Goal: Task Accomplishment & Management: Use online tool/utility

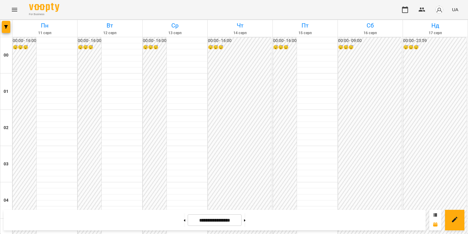
scroll to position [666, 0]
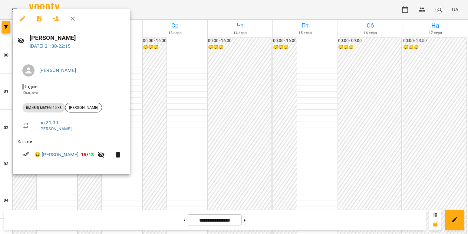
click at [86, 189] on div at bounding box center [234, 117] width 468 height 234
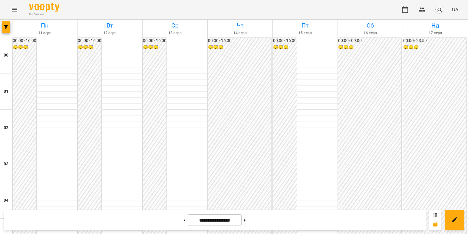
scroll to position [545, 0]
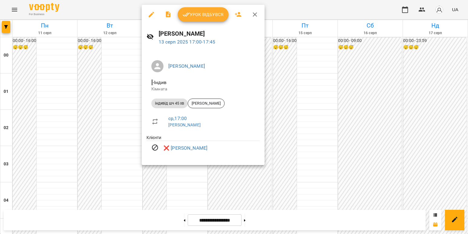
click at [182, 180] on div at bounding box center [234, 117] width 468 height 234
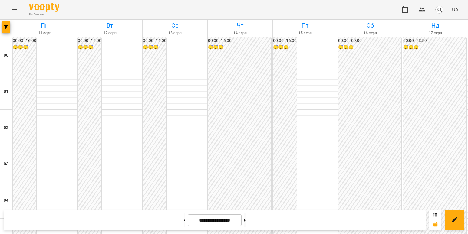
scroll to position [605, 0]
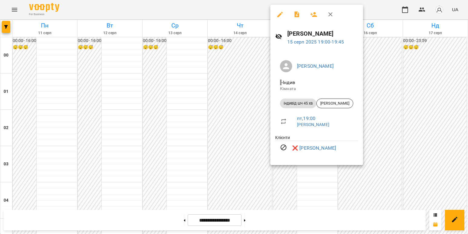
click at [411, 159] on div at bounding box center [234, 117] width 468 height 234
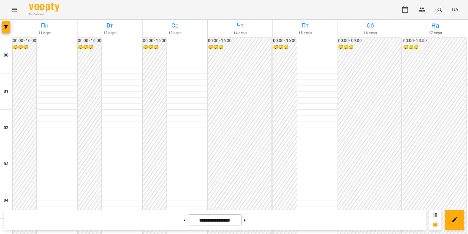
scroll to position [702, 0]
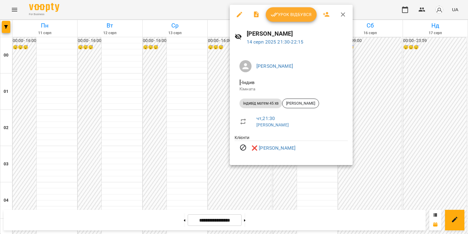
click at [386, 133] on div at bounding box center [234, 117] width 468 height 234
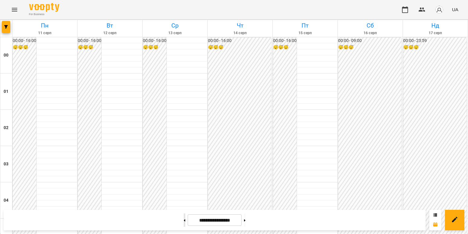
click at [184, 221] on icon at bounding box center [185, 220] width 2 height 2
click at [245, 219] on button at bounding box center [245, 220] width 2 height 13
type input "**********"
